Goal: Find specific page/section: Find specific page/section

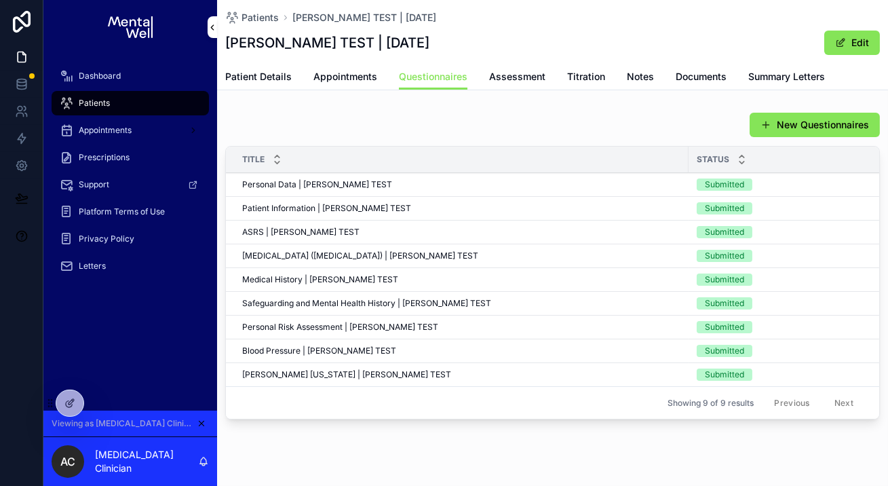
scroll to position [29, 0]
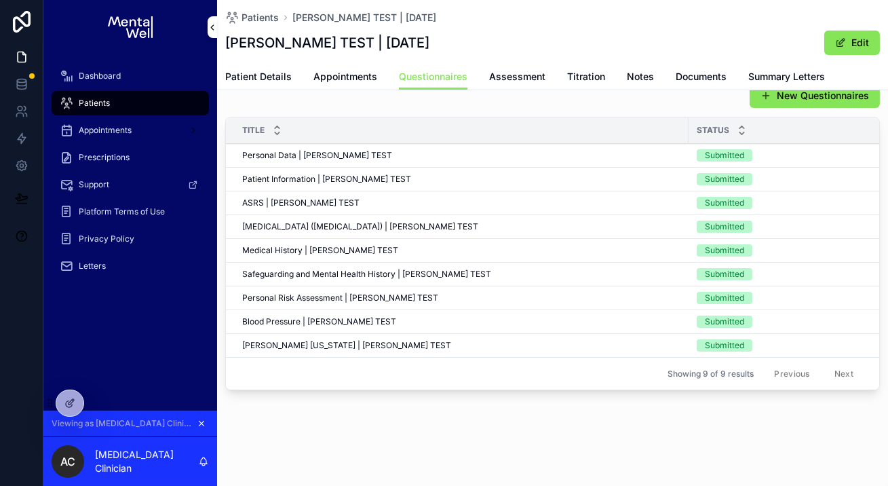
click at [204, 425] on icon "scrollable content" at bounding box center [202, 423] width 5 height 5
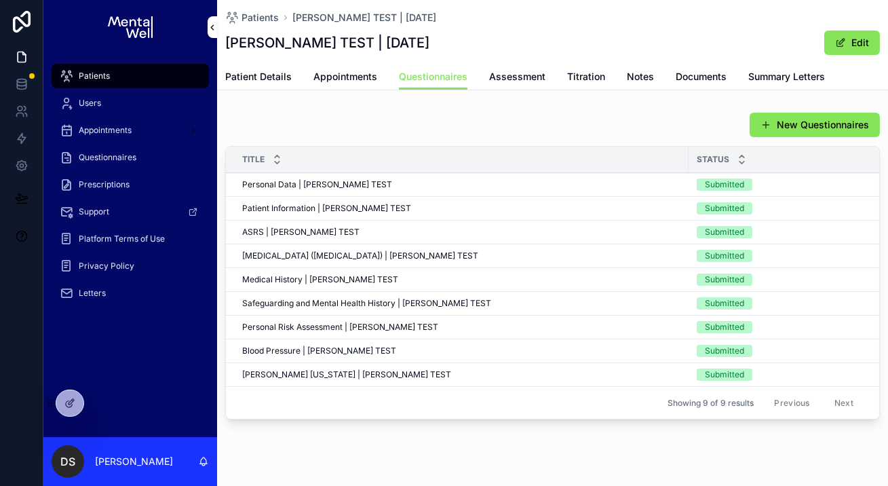
click at [114, 70] on div "Patients" at bounding box center [130, 76] width 141 height 22
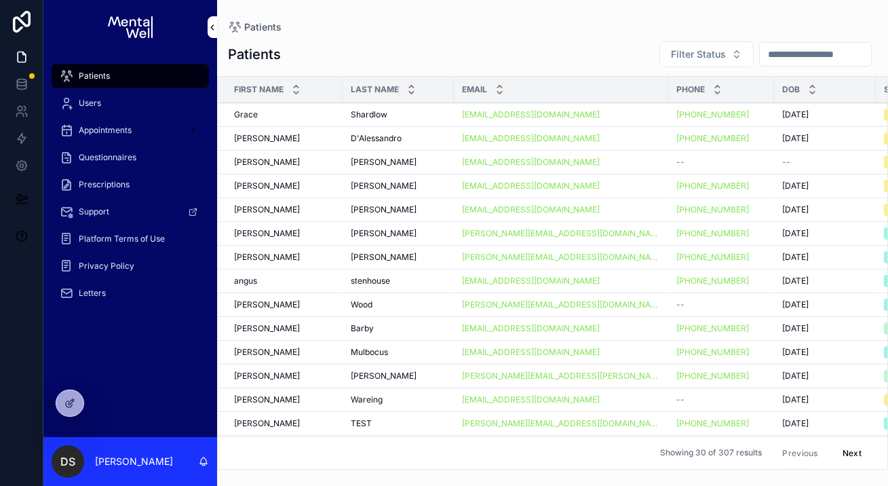
click at [770, 57] on input "scrollable content" at bounding box center [815, 54] width 111 height 19
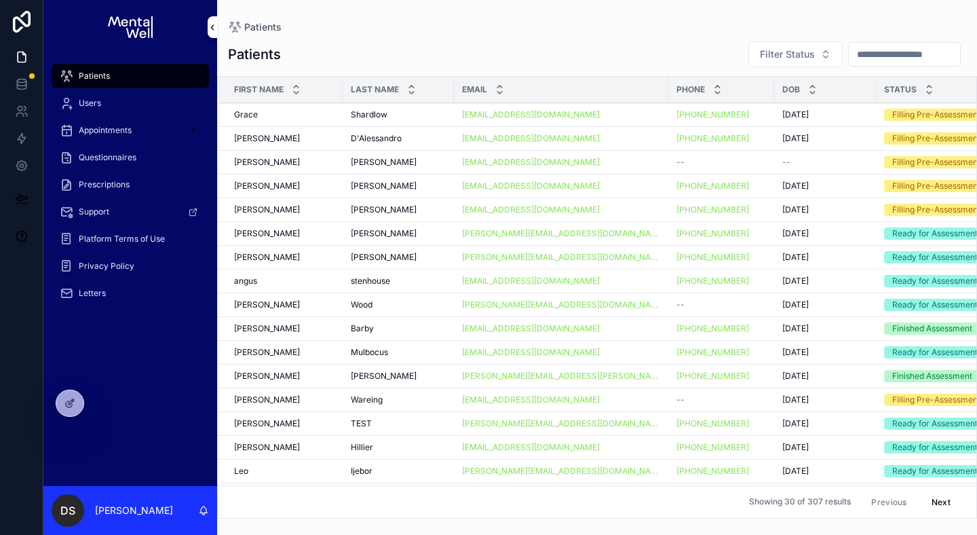
click at [848, 66] on div "scrollable content" at bounding box center [904, 54] width 113 height 24
click at [658, 23] on div "Patients" at bounding box center [597, 27] width 738 height 11
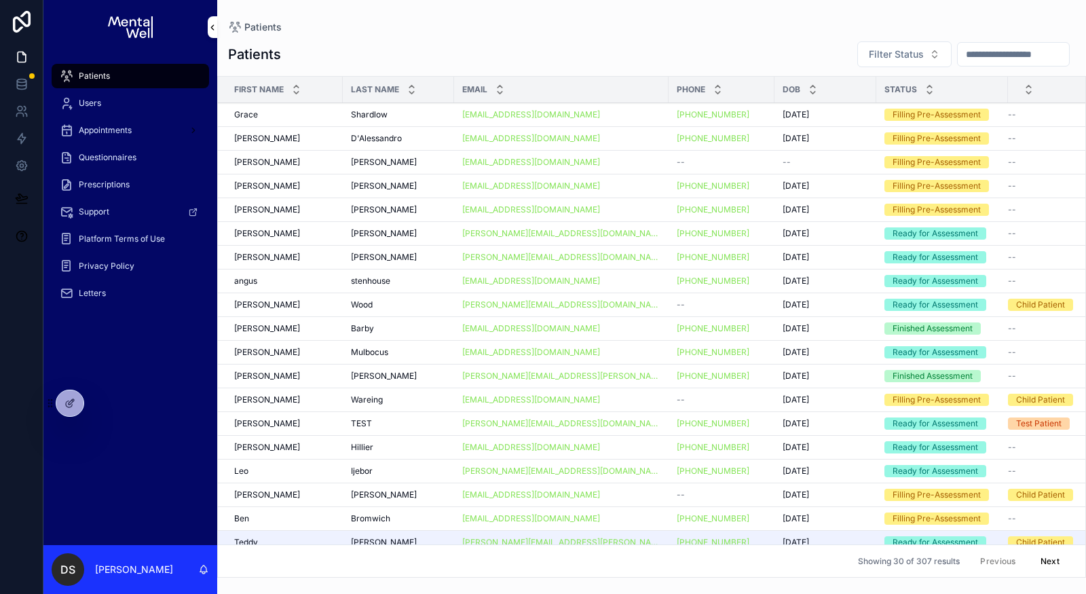
click at [888, 54] on input "scrollable content" at bounding box center [1012, 54] width 111 height 19
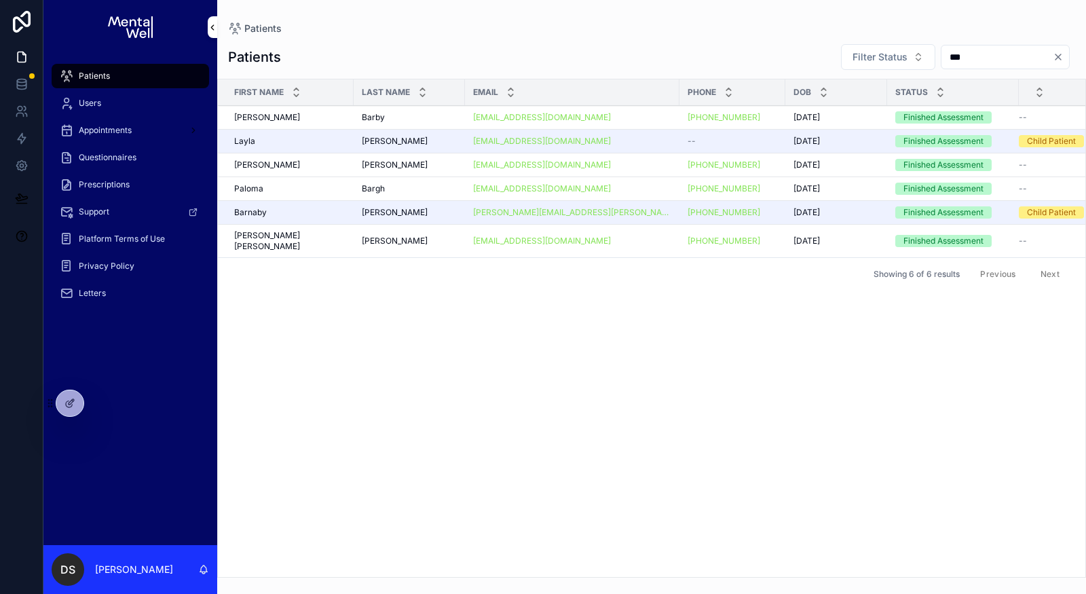
type input "***"
click at [316, 216] on td "[PERSON_NAME]" at bounding box center [286, 213] width 136 height 24
click at [322, 208] on div "[PERSON_NAME]" at bounding box center [289, 212] width 111 height 11
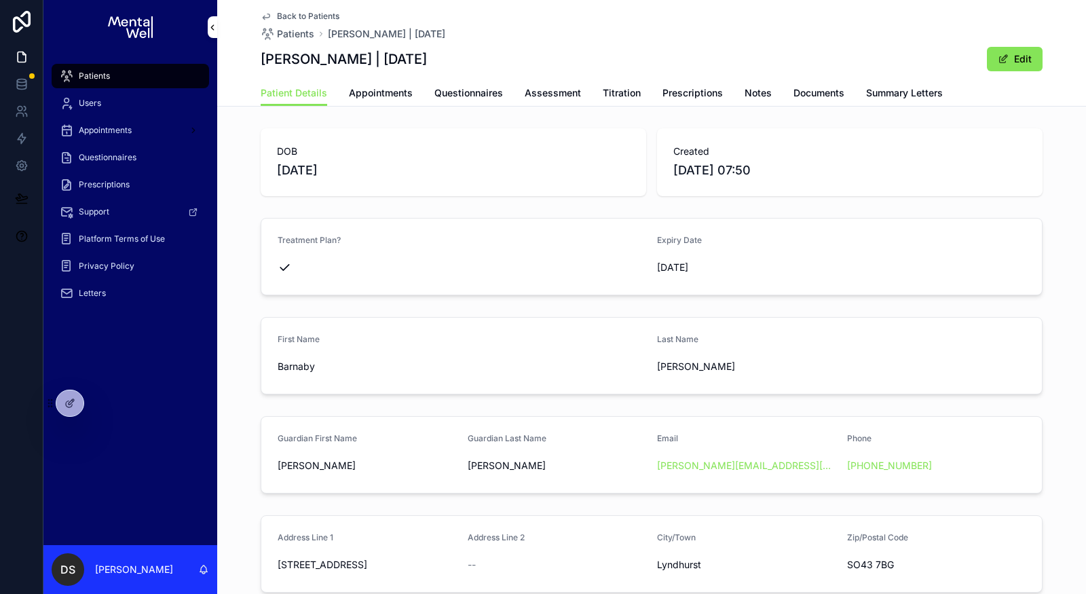
click at [363, 97] on span "Appointments" at bounding box center [381, 93] width 64 height 14
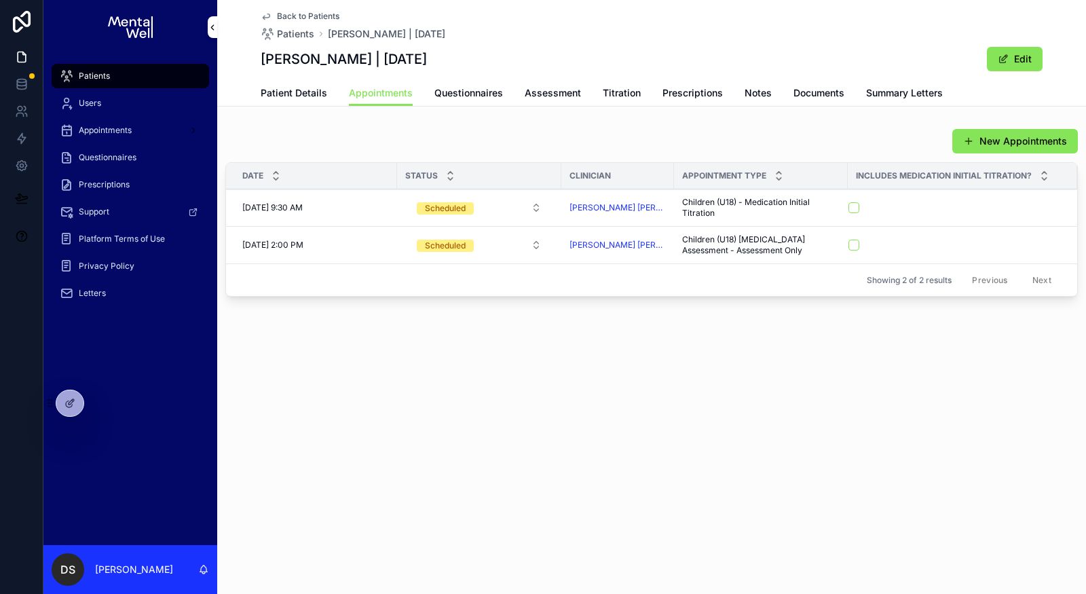
click at [681, 95] on span "Prescriptions" at bounding box center [692, 93] width 60 height 14
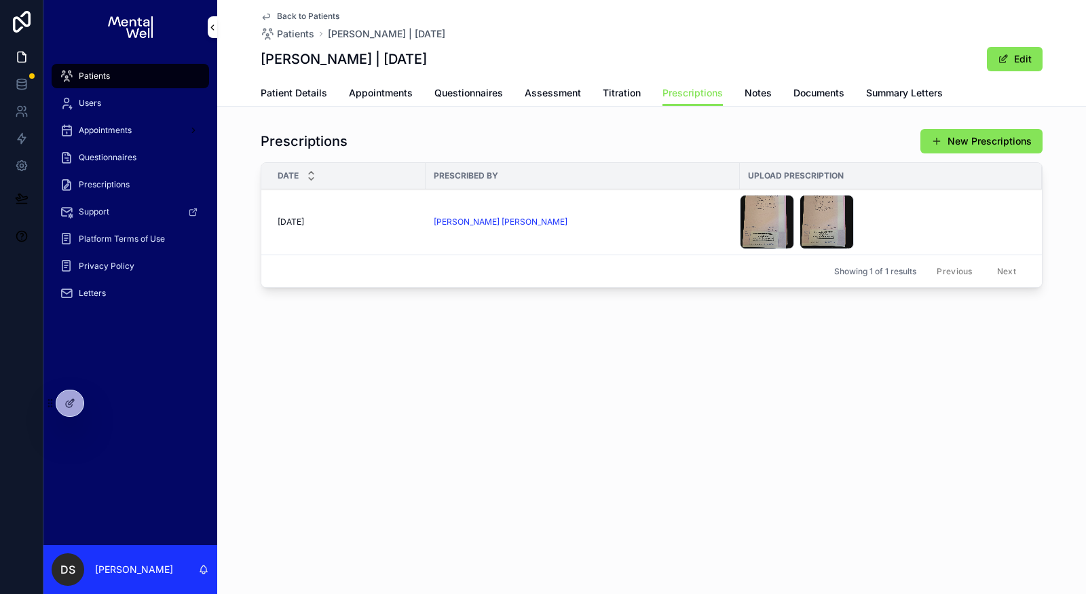
click at [630, 151] on div "Prescriptions New Prescriptions" at bounding box center [652, 141] width 782 height 26
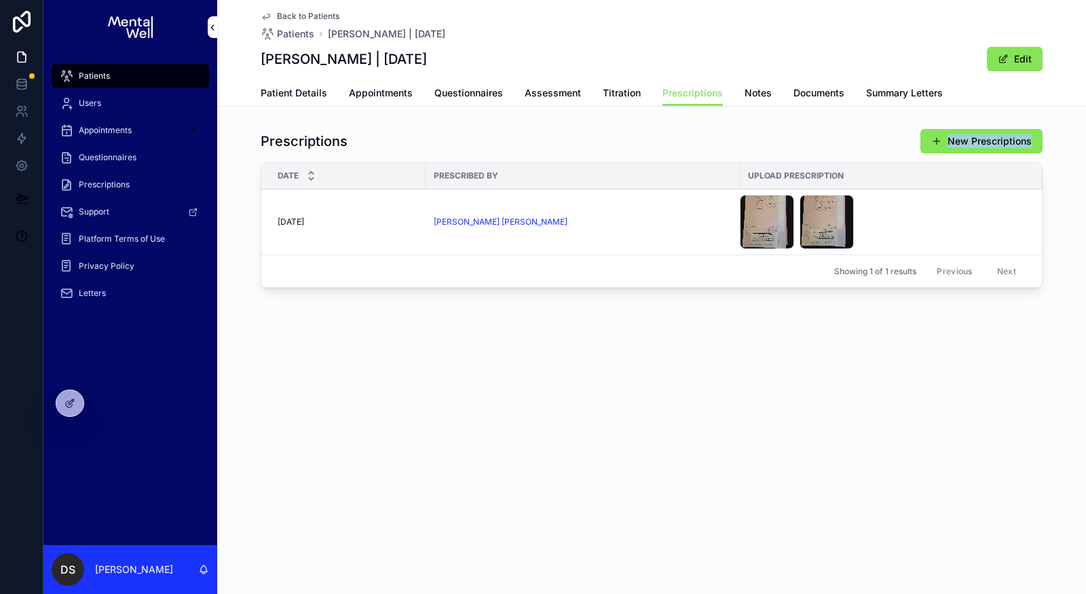
click at [329, 138] on h1 "Prescriptions" at bounding box center [304, 141] width 87 height 19
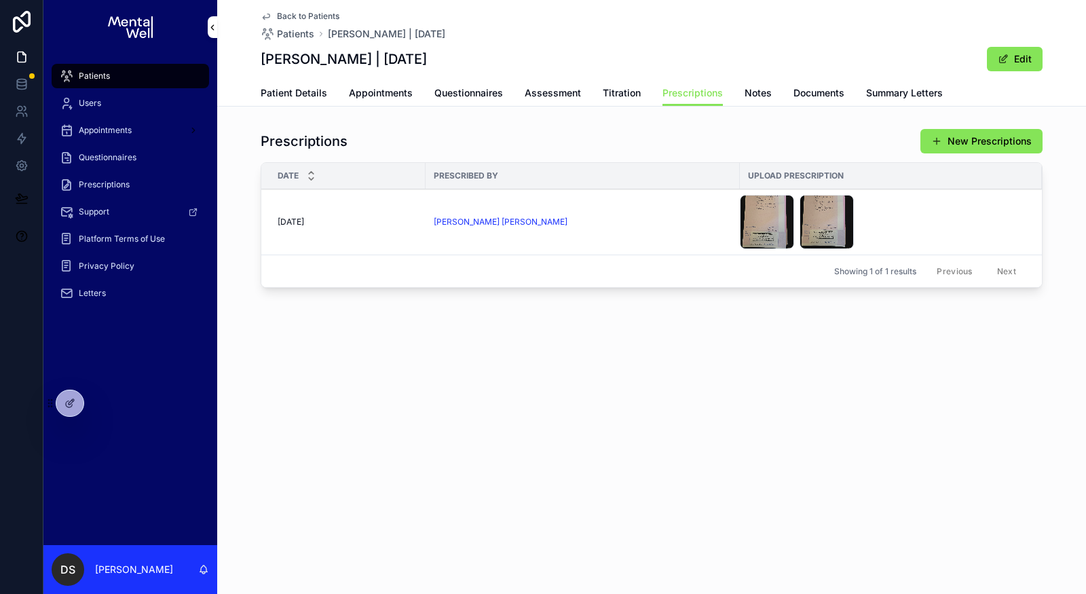
click at [399, 148] on div "Prescriptions New Prescriptions" at bounding box center [652, 141] width 782 height 26
drag, startPoint x: 264, startPoint y: 138, endPoint x: 561, endPoint y: 138, distance: 296.5
click at [561, 138] on div "Prescriptions New Prescriptions" at bounding box center [652, 141] width 782 height 26
click at [744, 201] on div "IMG-20250929-WA0006 .jpeg" at bounding box center [767, 222] width 54 height 54
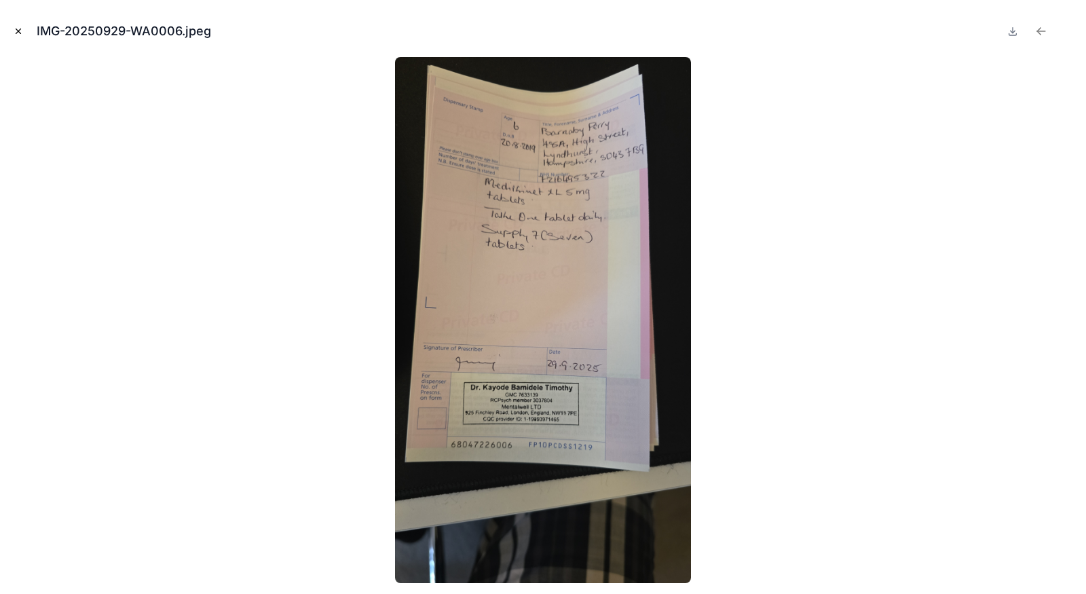
click at [888, 32] on icon "Next file" at bounding box center [1066, 31] width 14 height 14
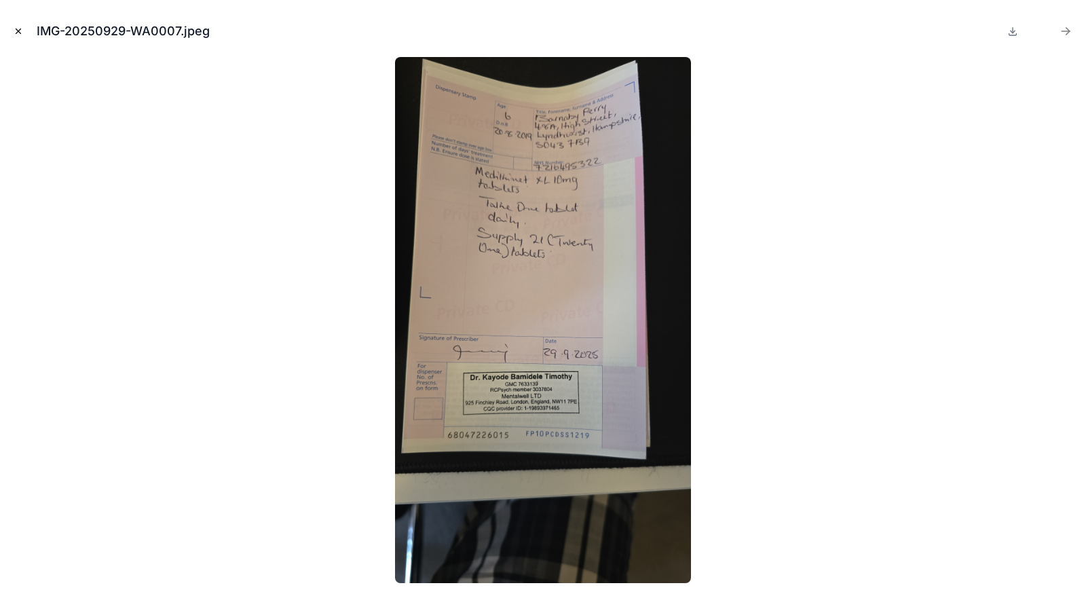
click at [888, 31] on icon "Previous file" at bounding box center [1038, 29] width 3 height 3
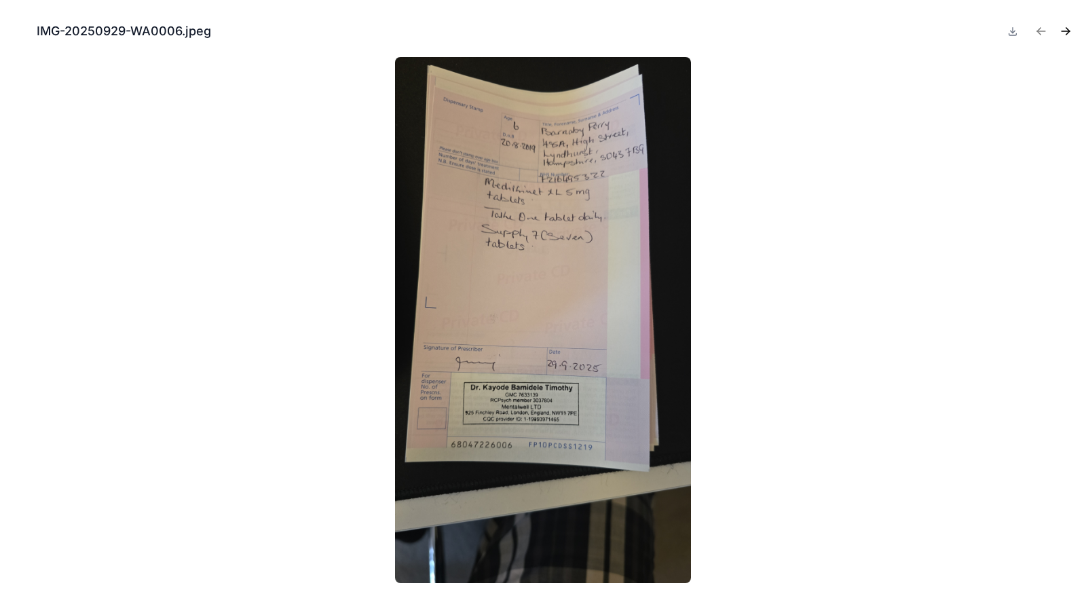
click at [12, 34] on button "Close modal" at bounding box center [18, 31] width 15 height 15
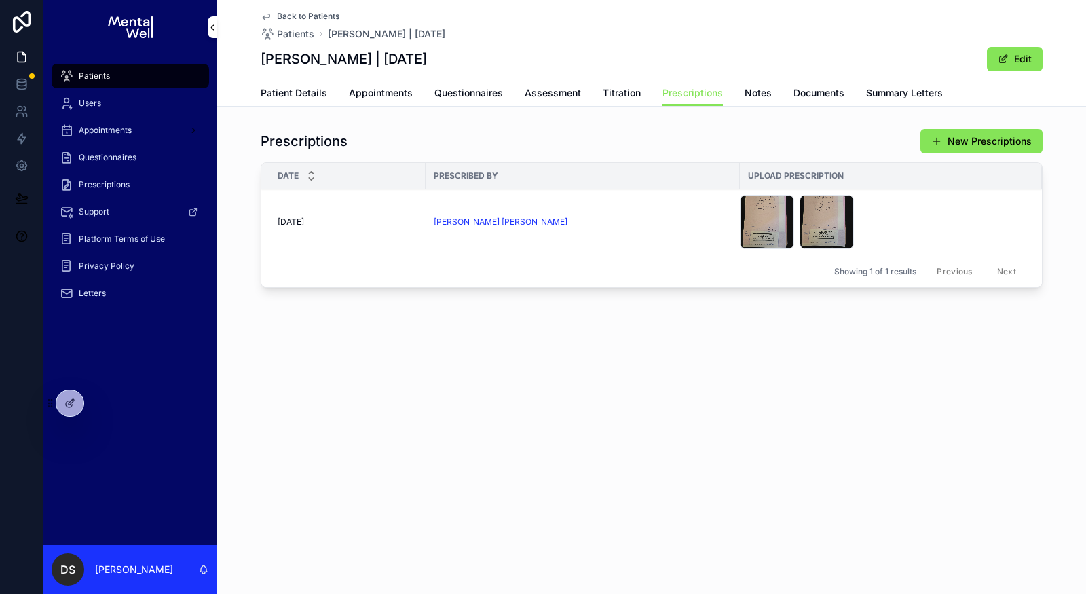
click at [643, 318] on div "Back to Patients Patients [PERSON_NAME] | [DATE] [PERSON_NAME] | [DATE] Edit Pr…" at bounding box center [651, 192] width 869 height 385
